Goal: Task Accomplishment & Management: Complete application form

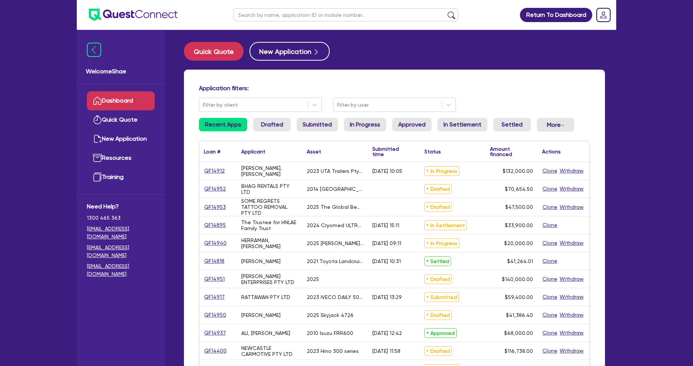
click at [290, 16] on input "text" at bounding box center [345, 14] width 225 height 13
type input "[PERSON_NAME]"
click at [445, 11] on button "submit" at bounding box center [451, 16] width 12 height 10
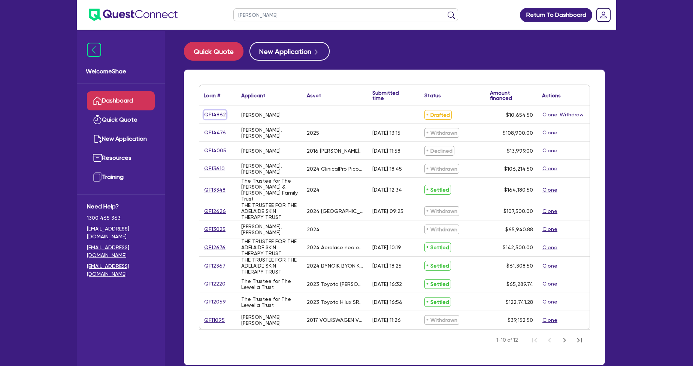
click at [222, 113] on link "QF14862" at bounding box center [215, 114] width 22 height 9
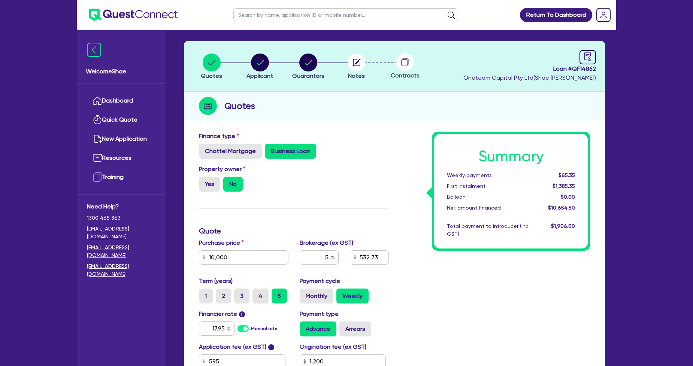
scroll to position [42, 0]
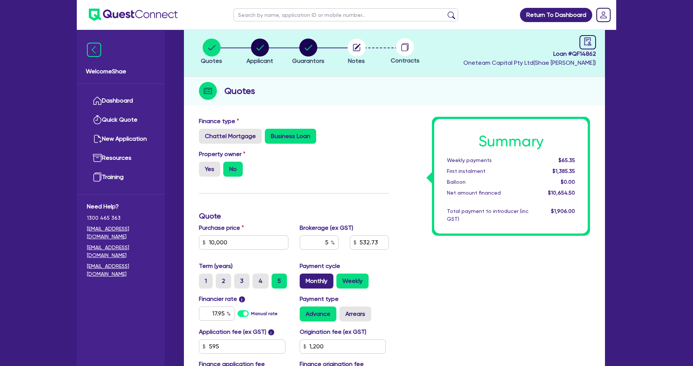
click at [312, 275] on label "Monthly" at bounding box center [317, 281] width 34 height 15
click at [305, 275] on input "Monthly" at bounding box center [302, 276] width 5 height 5
radio input "true"
type input "10,000"
type input "1,200"
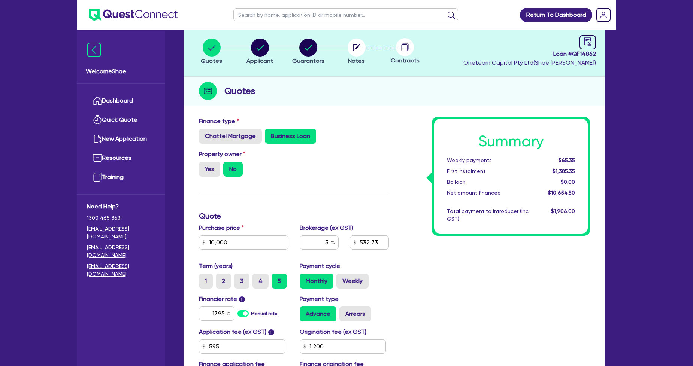
type input "10,000"
type input "1,200"
click at [490, 260] on div "Summary Monthly payments $280.93 First instalment $1,600.93 Balloon $0.00 Net a…" at bounding box center [494, 255] width 201 height 276
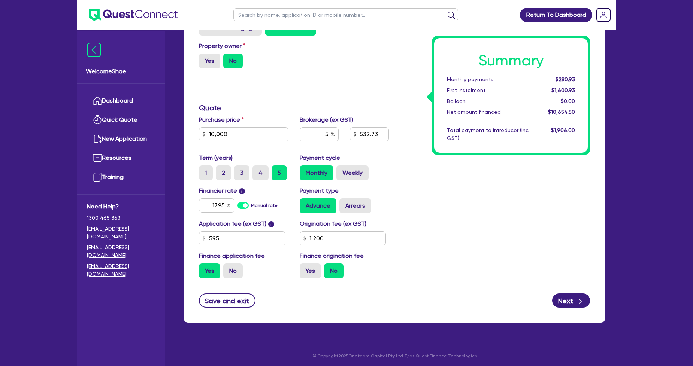
scroll to position [151, 0]
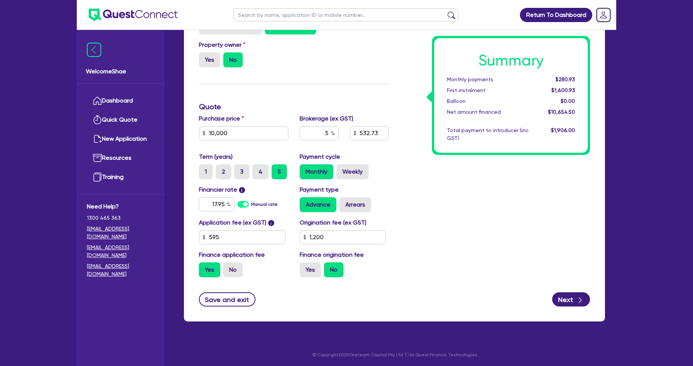
click at [245, 19] on input "text" at bounding box center [345, 14] width 225 height 13
paste input "QF13875"
type input "QF13875"
click button "submit" at bounding box center [451, 16] width 12 height 10
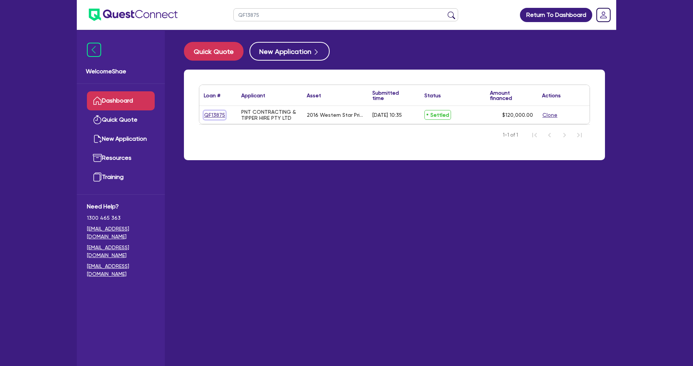
click at [212, 114] on link "QF13875" at bounding box center [215, 115] width 22 height 9
select select "PRIMARY_ASSETS"
select select "HEAVY_TRUCKS"
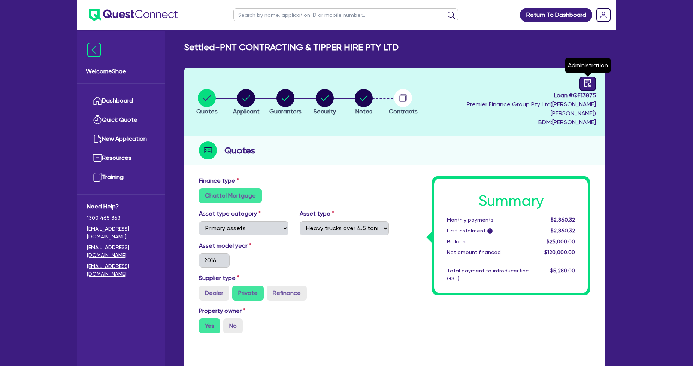
click at [588, 84] on icon "audit" at bounding box center [588, 83] width 8 height 8
select select "SETTLED"
select select "Quest Finance - Own Book"
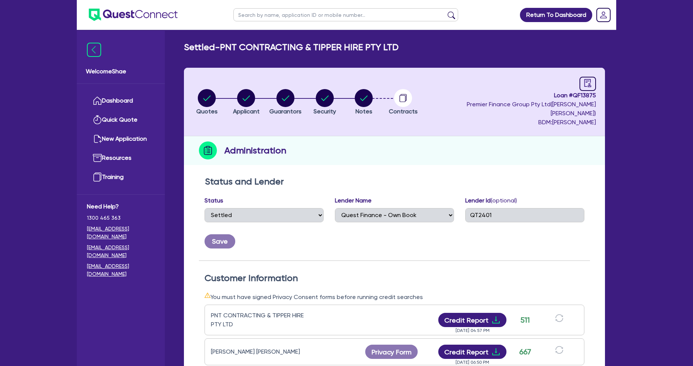
click at [382, 14] on input "text" at bounding box center [345, 14] width 225 height 13
type input "lewis"
click button "submit" at bounding box center [451, 16] width 12 height 10
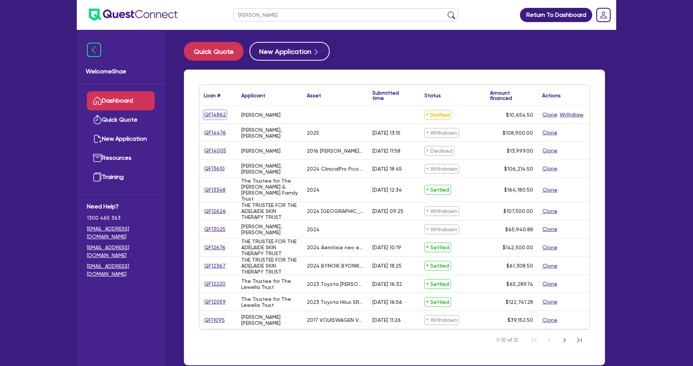
click at [212, 111] on link "QF14862" at bounding box center [215, 114] width 22 height 9
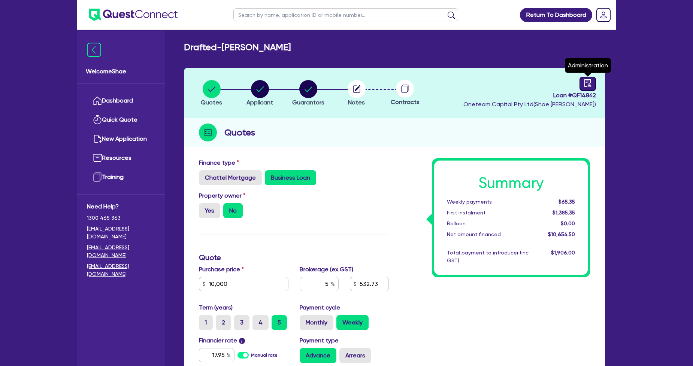
click at [587, 83] on icon "audit" at bounding box center [588, 83] width 8 height 8
select select "DRAFTED_NEW"
select select "Other"
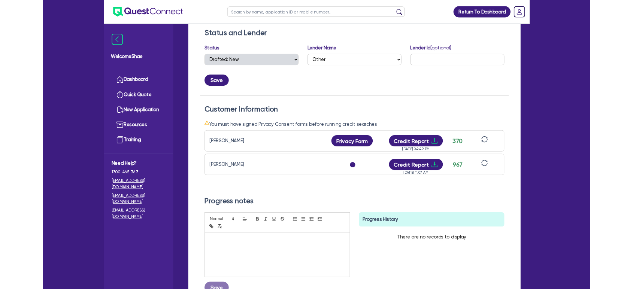
scroll to position [125, 0]
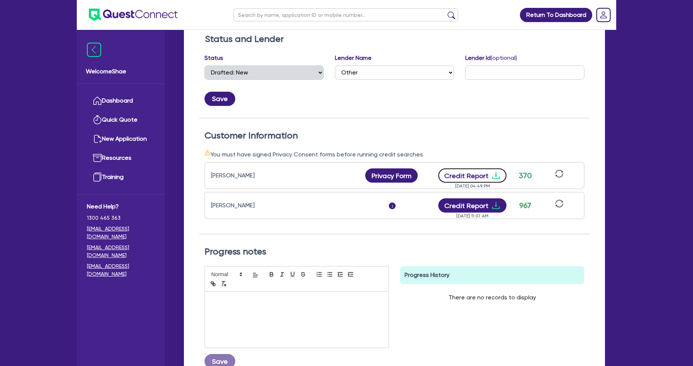
click at [481, 172] on button "Credit Report" at bounding box center [472, 176] width 69 height 14
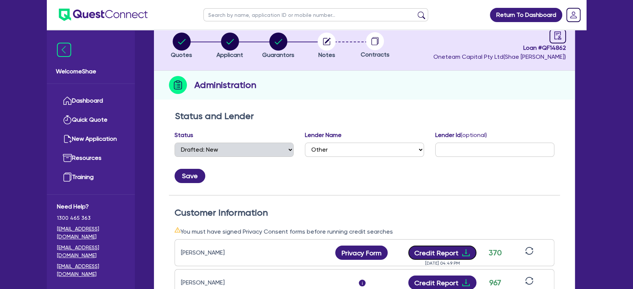
scroll to position [0, 0]
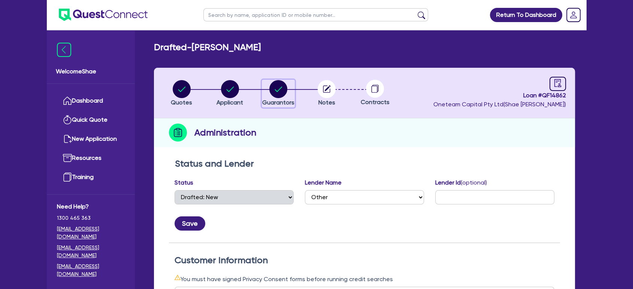
click at [286, 98] on button "Guarantors" at bounding box center [278, 94] width 33 height 28
select select "MISS"
select select "NSW"
select select "DE_FACTO"
select select "HOUSEHOLD_PERSONAL"
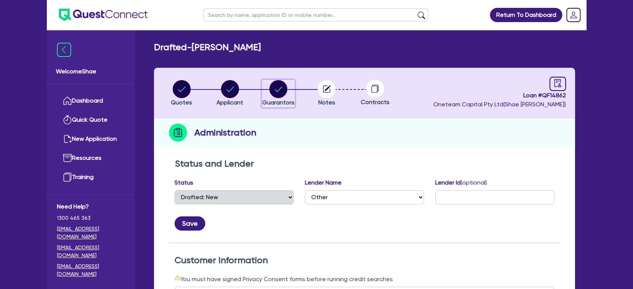
select select "CASH"
select select "VEHICLE"
select select "EQUIPMENT"
select select "PERSONAL_LOAN"
select select "CREDIT_CARD"
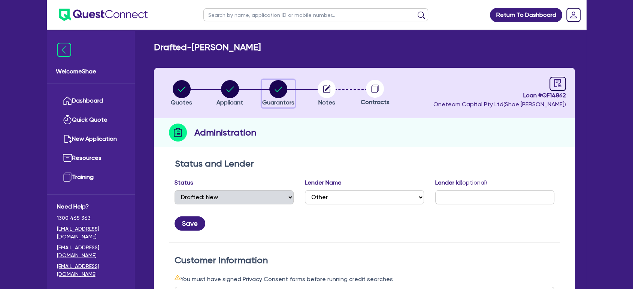
select select "MRS"
select select "NSW"
select select "MARRIED"
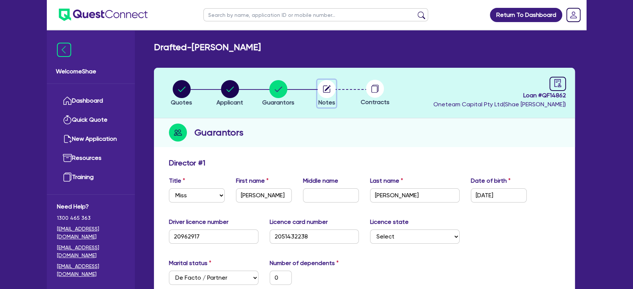
drag, startPoint x: 323, startPoint y: 88, endPoint x: 336, endPoint y: 105, distance: 21.3
click at [323, 88] on circle "button" at bounding box center [327, 89] width 18 height 18
select select "Other"
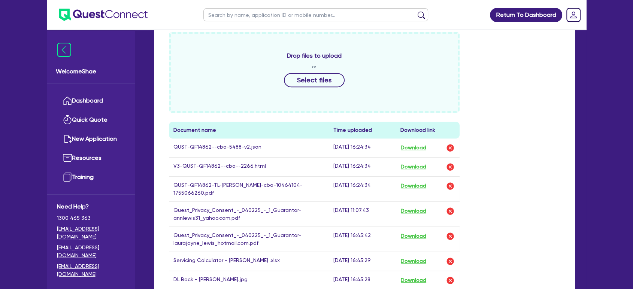
scroll to position [333, 0]
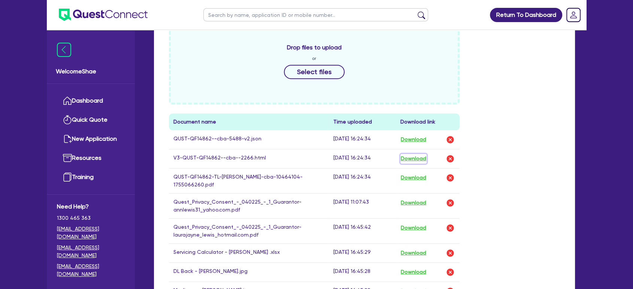
click at [421, 157] on button "Download" at bounding box center [413, 159] width 26 height 10
click at [217, 14] on input "text" at bounding box center [315, 14] width 225 height 13
type input "newcastle"
click button "submit" at bounding box center [421, 16] width 12 height 10
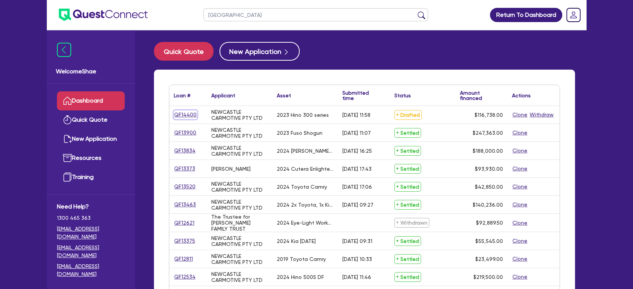
click at [187, 116] on link "QF14400" at bounding box center [185, 114] width 23 height 9
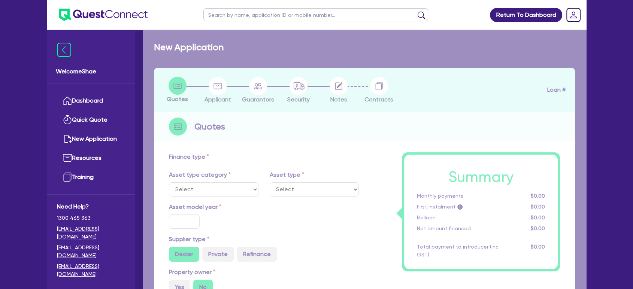
select select "PRIMARY_ASSETS"
type input "2023"
radio input "false"
radio input "true"
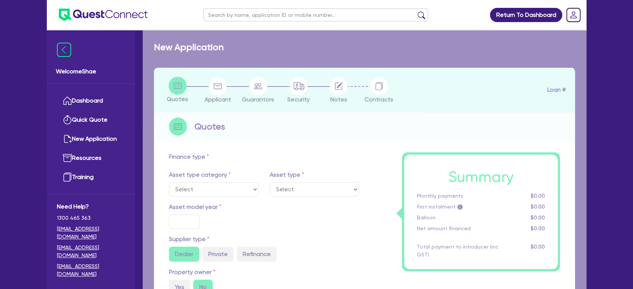
type input "115,000"
type input "30"
type input "34,500"
type input "2"
type input "2,334.76"
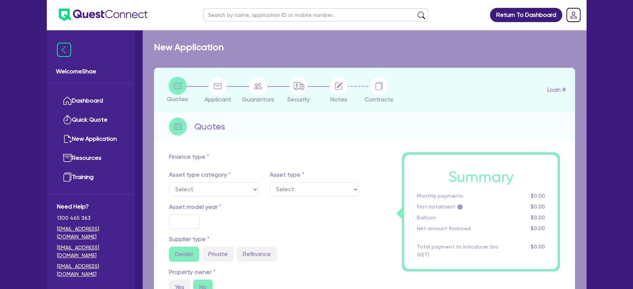
type input "7.49"
type input "590"
type input "990"
select select "HEAVY_TRUCKS"
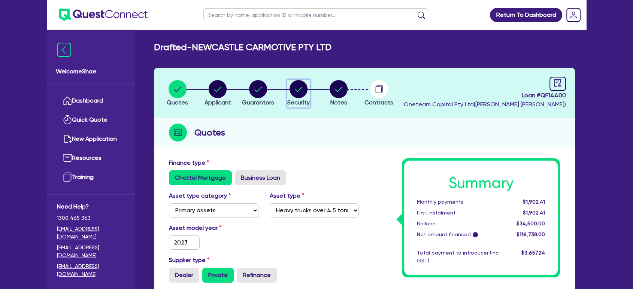
click at [303, 90] on circle "button" at bounding box center [299, 89] width 18 height 18
select select "PRIMARY_ASSETS"
select select "HEAVY_TRUCKS"
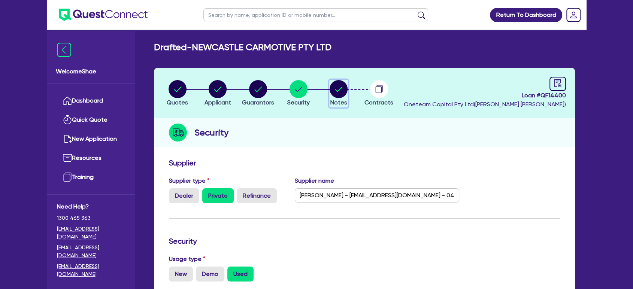
click at [343, 93] on circle "button" at bounding box center [339, 89] width 18 height 18
select select "Other"
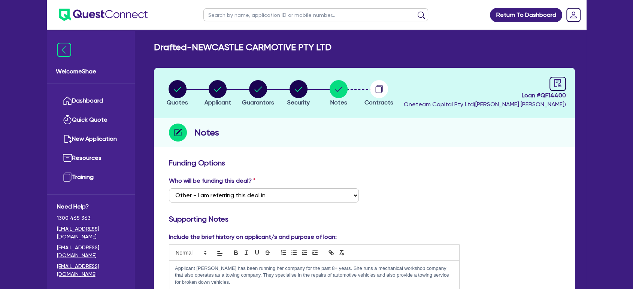
click at [217, 14] on input "text" at bounding box center [315, 14] width 225 height 13
type input "14453"
click button "submit" at bounding box center [421, 16] width 12 height 10
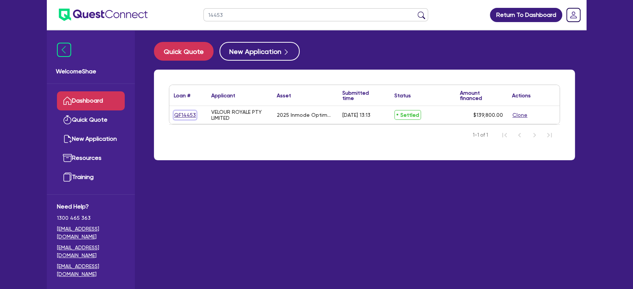
click at [186, 112] on link "QF14453" at bounding box center [185, 115] width 22 height 9
select select "TERTIARY_ASSETS"
select select "BEAUTY_EQUIPMENT"
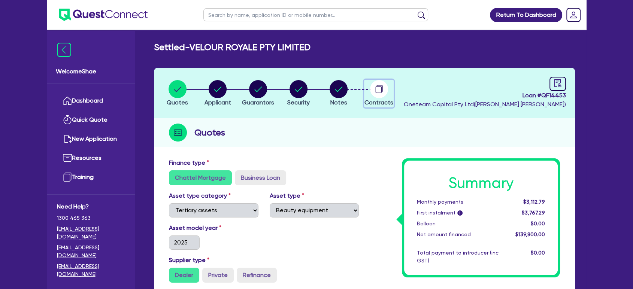
click at [375, 88] on icon "button" at bounding box center [378, 89] width 6 height 7
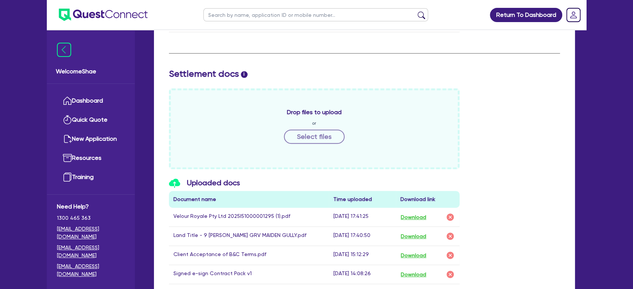
scroll to position [416, 0]
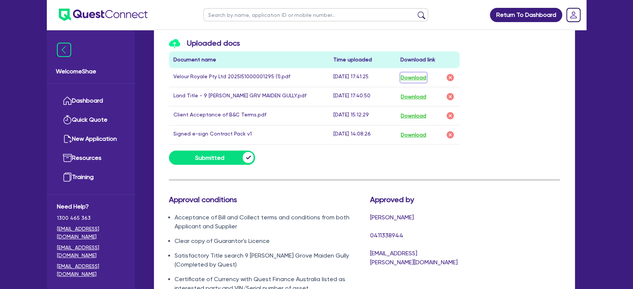
click at [408, 75] on button "Download" at bounding box center [413, 78] width 26 height 10
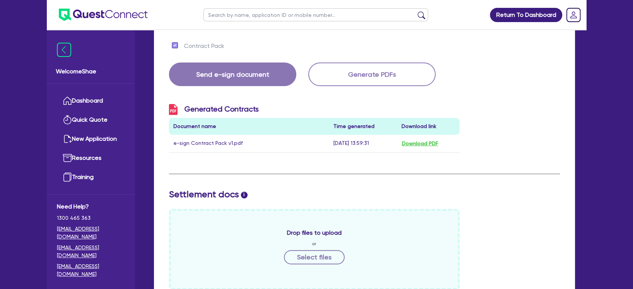
scroll to position [0, 0]
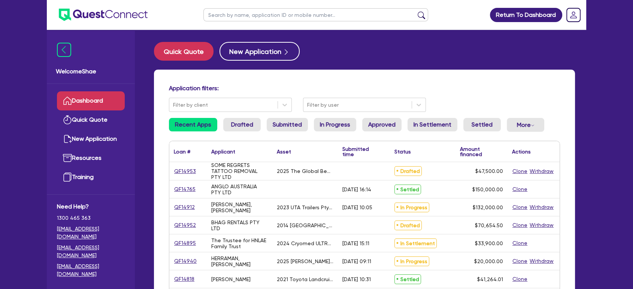
click at [240, 14] on input "text" at bounding box center [315, 14] width 225 height 13
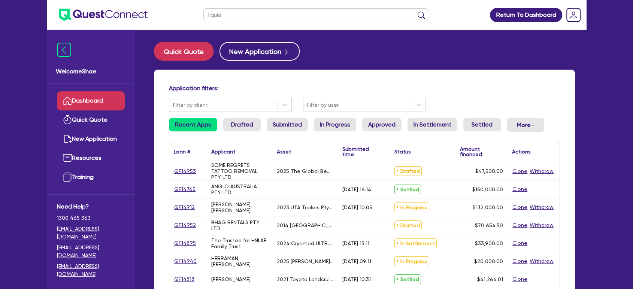
type input "liquid"
click at [415, 11] on button "submit" at bounding box center [421, 16] width 12 height 10
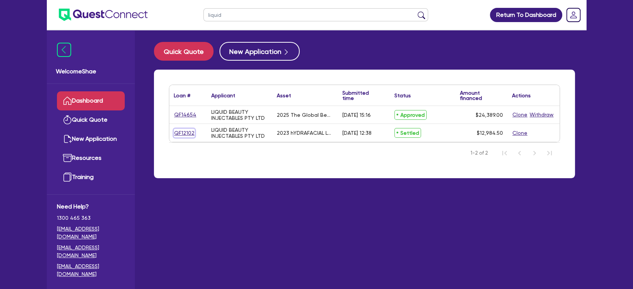
click at [193, 133] on link "QF12102" at bounding box center [184, 133] width 21 height 9
click at [185, 115] on link "QF14654" at bounding box center [185, 114] width 23 height 9
select select "TERTIARY_ASSETS"
select select "BEAUTY_EQUIPMENT"
click at [533, 114] on button "Withdraw" at bounding box center [541, 114] width 25 height 9
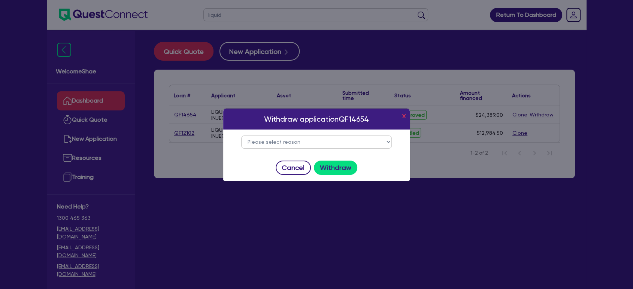
click at [323, 137] on select "Please select reason Change of mind Asset no longer available Alternative finan…" at bounding box center [316, 142] width 151 height 13
select select "6"
click at [241, 136] on select "Please select reason Change of mind Asset no longer available Alternative finan…" at bounding box center [316, 142] width 151 height 13
click at [331, 166] on button "Withdraw" at bounding box center [336, 168] width 44 height 14
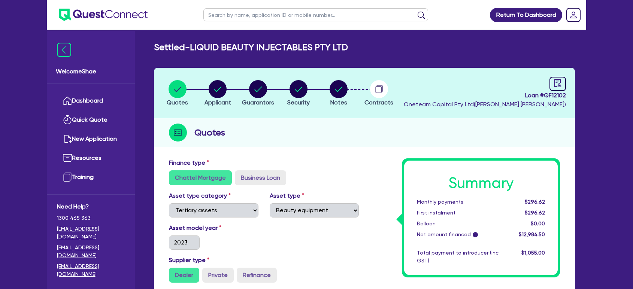
select select "TERTIARY_ASSETS"
select select "BEAUTY_EQUIPMENT"
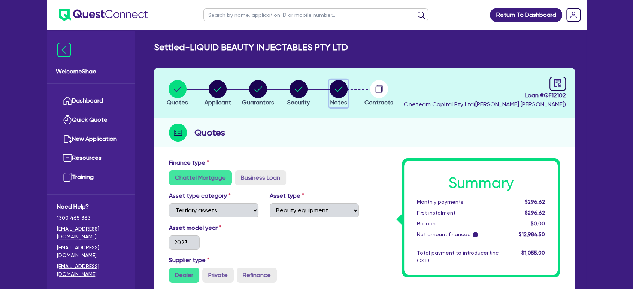
click at [345, 89] on circle "button" at bounding box center [339, 89] width 18 height 18
select select "Other"
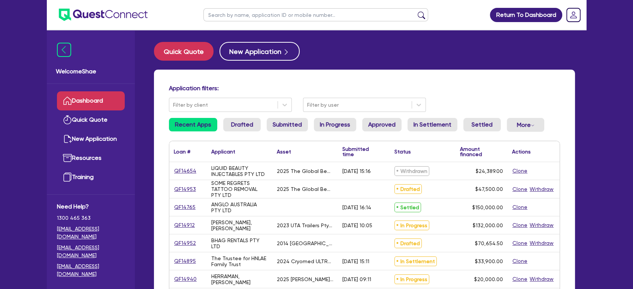
click at [249, 18] on input "text" at bounding box center [315, 14] width 225 height 13
type input "QF14953"
click at [415, 11] on button "submit" at bounding box center [421, 16] width 12 height 10
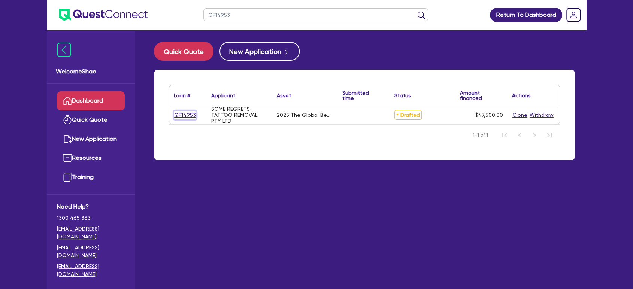
click at [175, 114] on link "QF14953" at bounding box center [185, 115] width 22 height 9
select select "TERTIARY_ASSETS"
select select "BEAUTY_EQUIPMENT"
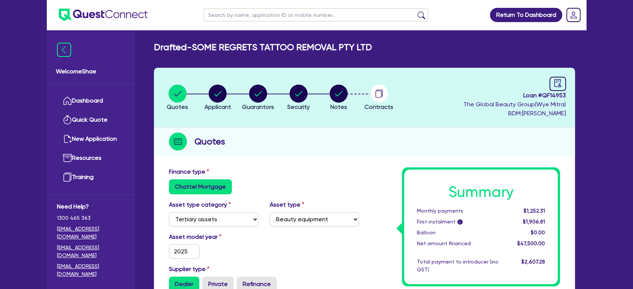
click at [272, 16] on input "text" at bounding box center [315, 14] width 225 height 13
type input "dreameraki"
click button "submit" at bounding box center [421, 16] width 12 height 10
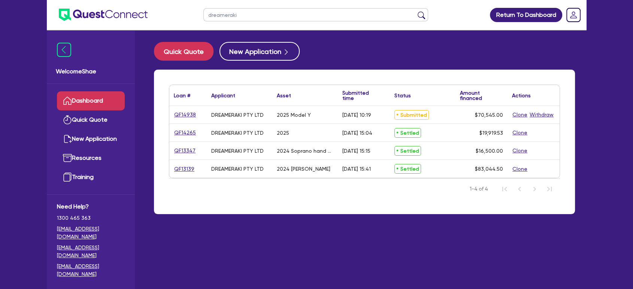
drag, startPoint x: 198, startPoint y: 113, endPoint x: 174, endPoint y: 115, distance: 24.0
click at [174, 115] on div "QF14938" at bounding box center [188, 114] width 28 height 9
click at [190, 115] on link "QF14938" at bounding box center [185, 114] width 22 height 9
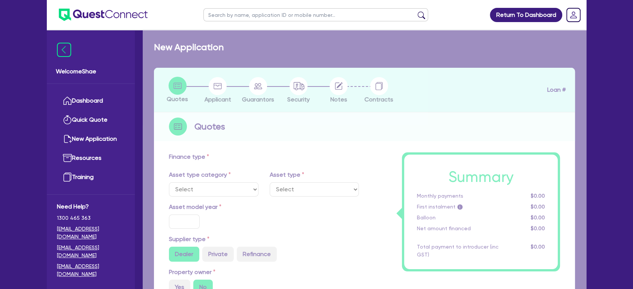
select select "CARS_AND_LIGHT_TRUCKS"
type input "2025"
radio input "true"
type input "70,545"
type input "30"
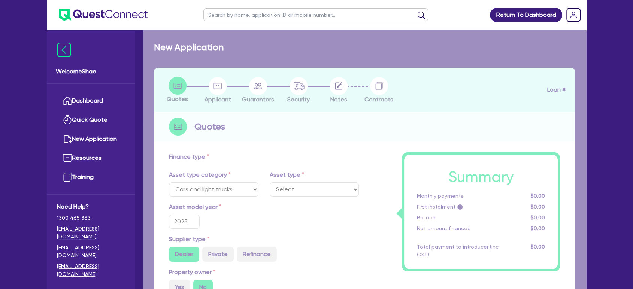
type input "21,163.5"
type input "2"
type input "1,410.9"
type input "6.19"
type input "495"
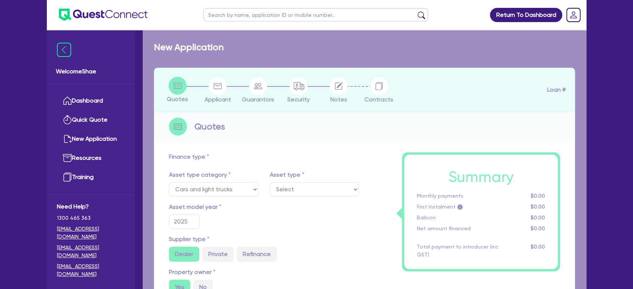
select select "PASSENGER_VEHICLES"
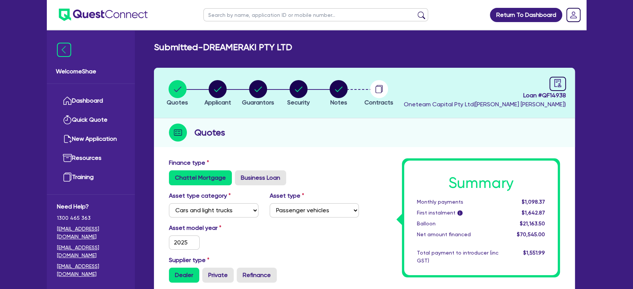
click at [547, 97] on span "Loan # QF14938" at bounding box center [485, 95] width 162 height 9
copy span "QF14938"
